Goal: Task Accomplishment & Management: Manage account settings

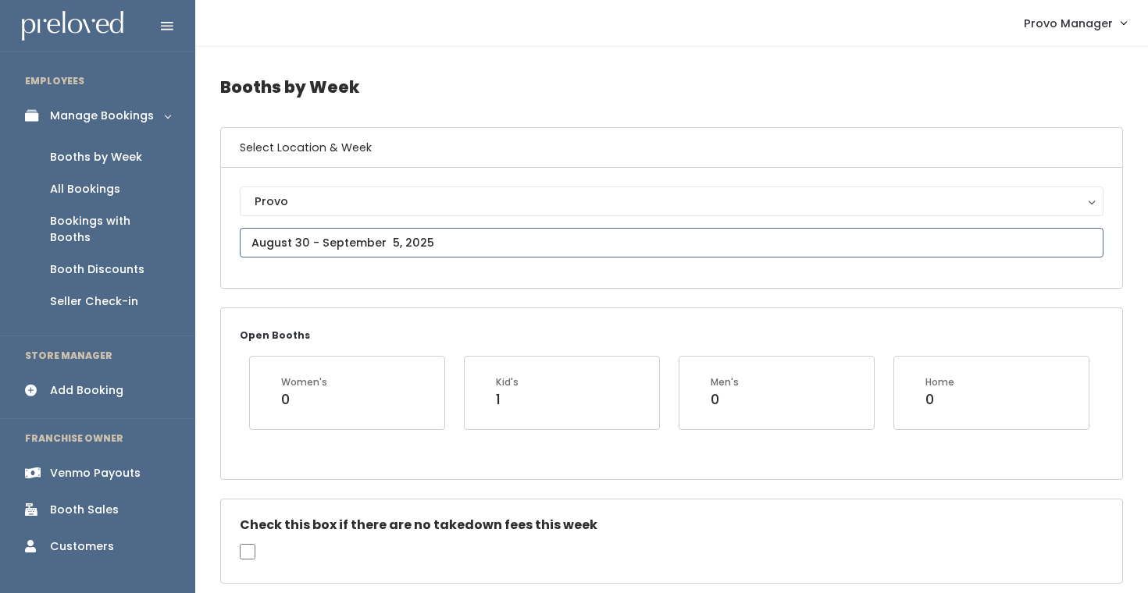
click at [391, 248] on input "text" at bounding box center [672, 243] width 864 height 30
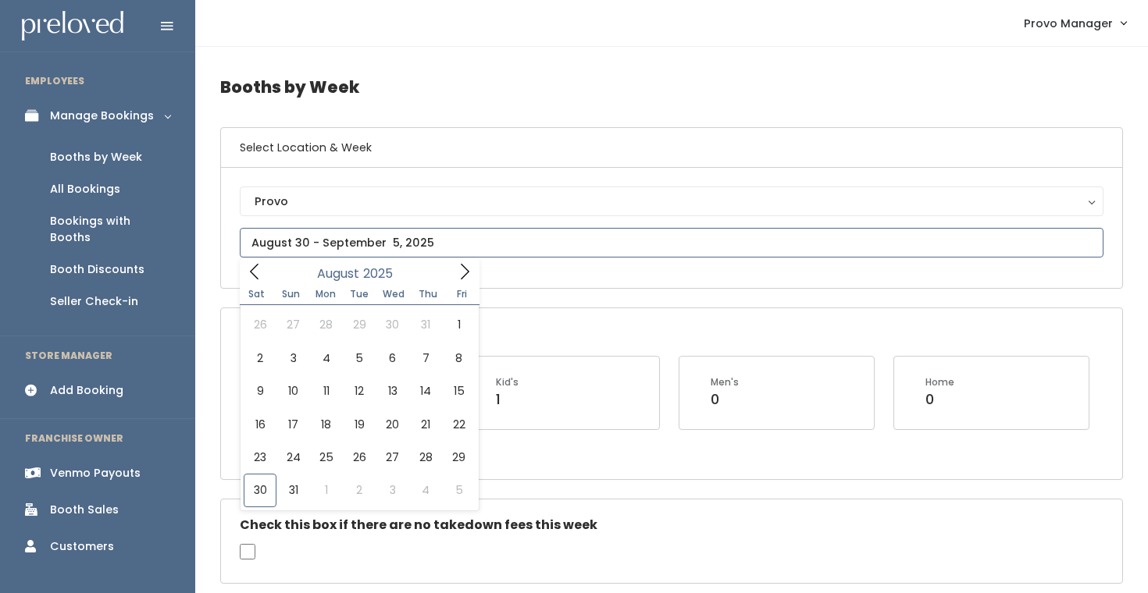
click at [458, 269] on icon at bounding box center [464, 271] width 17 height 17
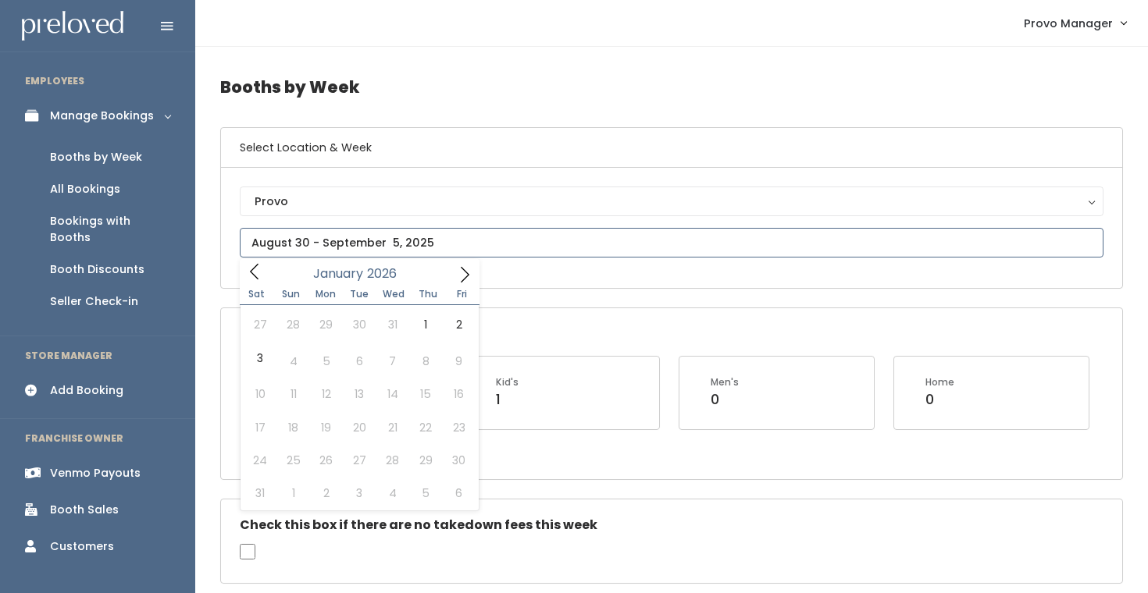
click at [458, 269] on icon at bounding box center [464, 274] width 17 height 17
click at [258, 273] on icon at bounding box center [254, 271] width 17 height 17
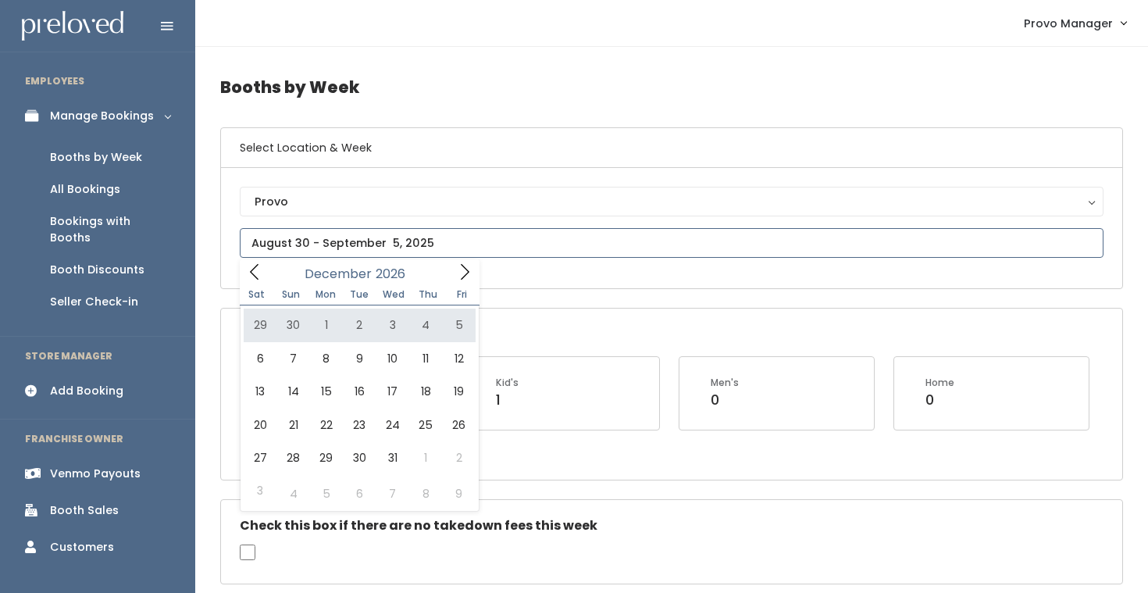
click at [461, 267] on icon at bounding box center [464, 271] width 17 height 17
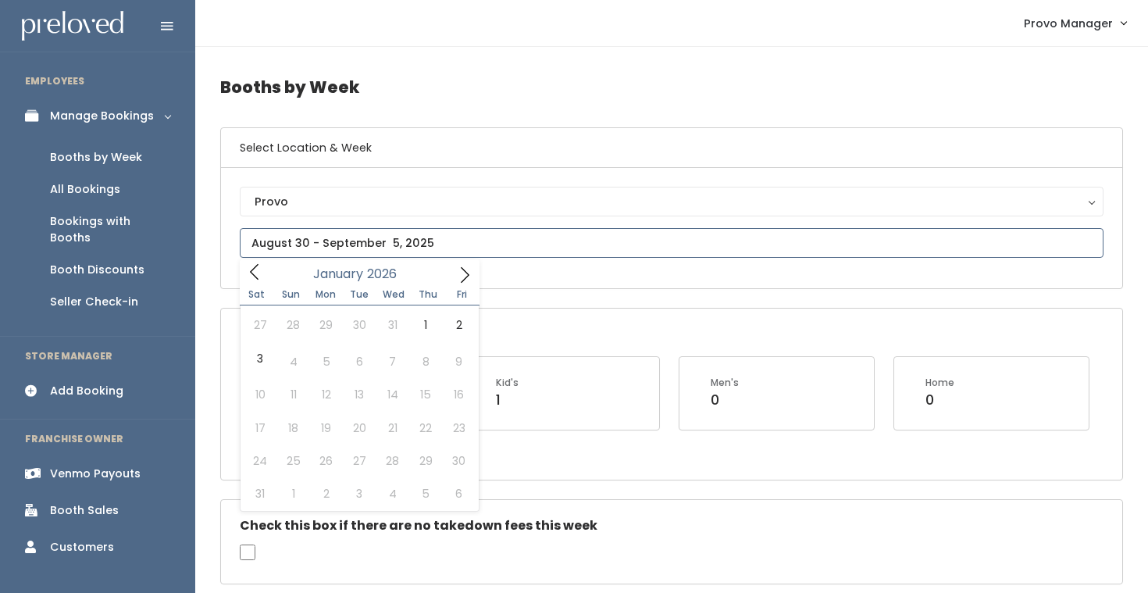
click at [461, 267] on icon at bounding box center [464, 274] width 17 height 17
click at [469, 267] on icon at bounding box center [464, 274] width 17 height 17
type input "2025"
click at [253, 260] on span at bounding box center [255, 271] width 30 height 24
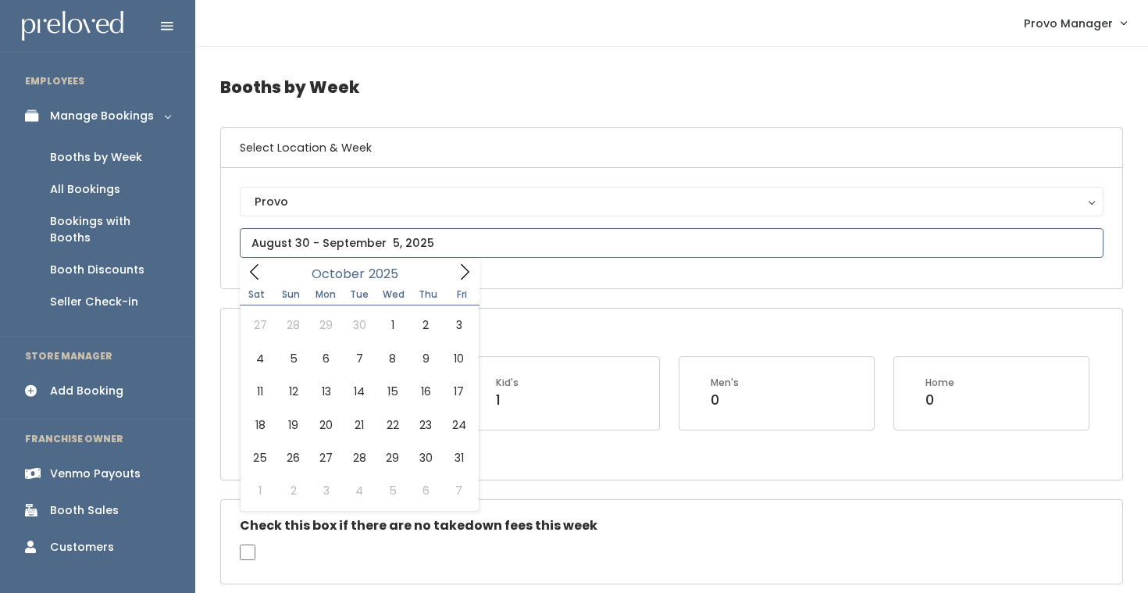
click at [253, 260] on span at bounding box center [255, 271] width 30 height 24
